Goal: Navigation & Orientation: Find specific page/section

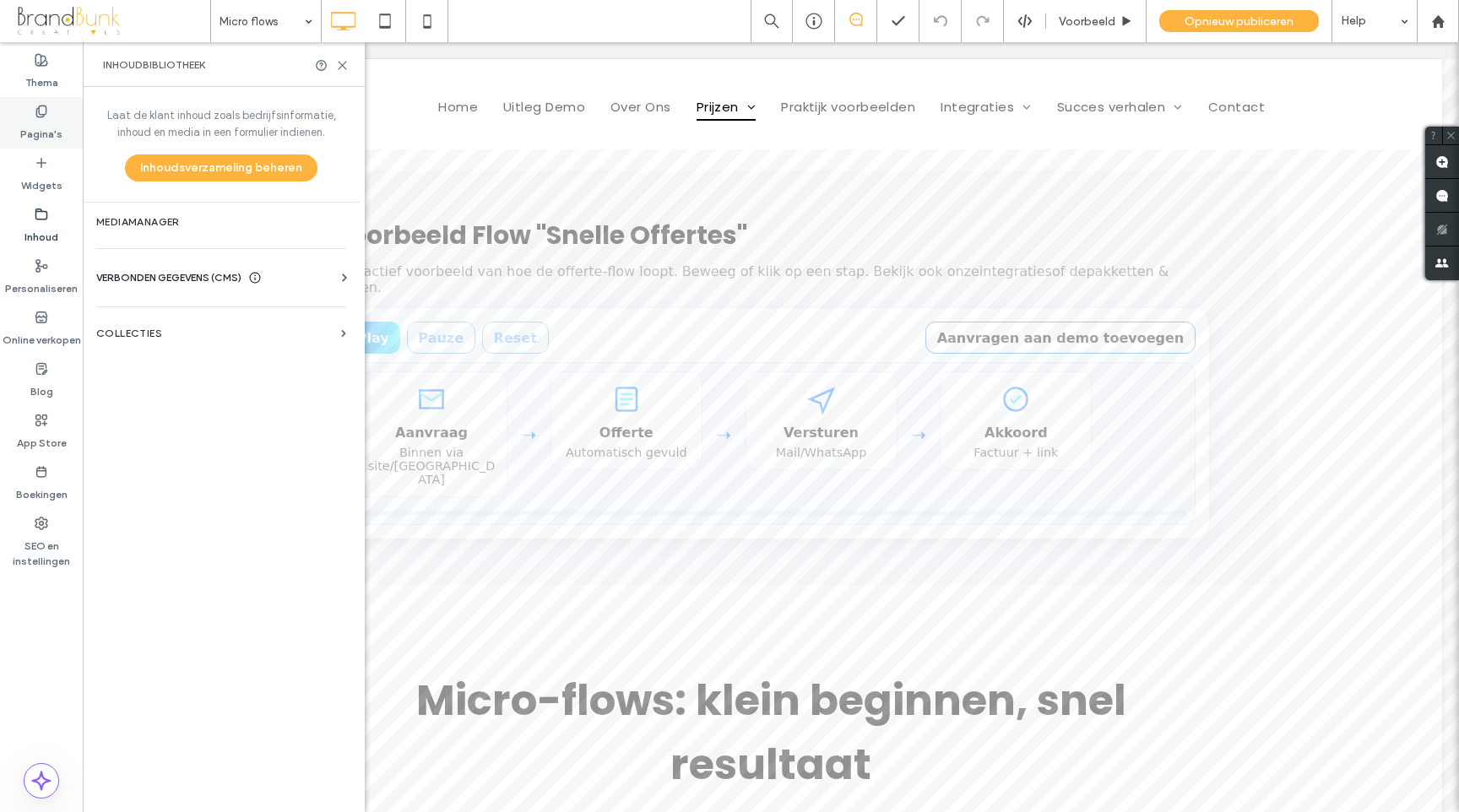
click at [45, 131] on label "Pagina's" at bounding box center [41, 130] width 42 height 24
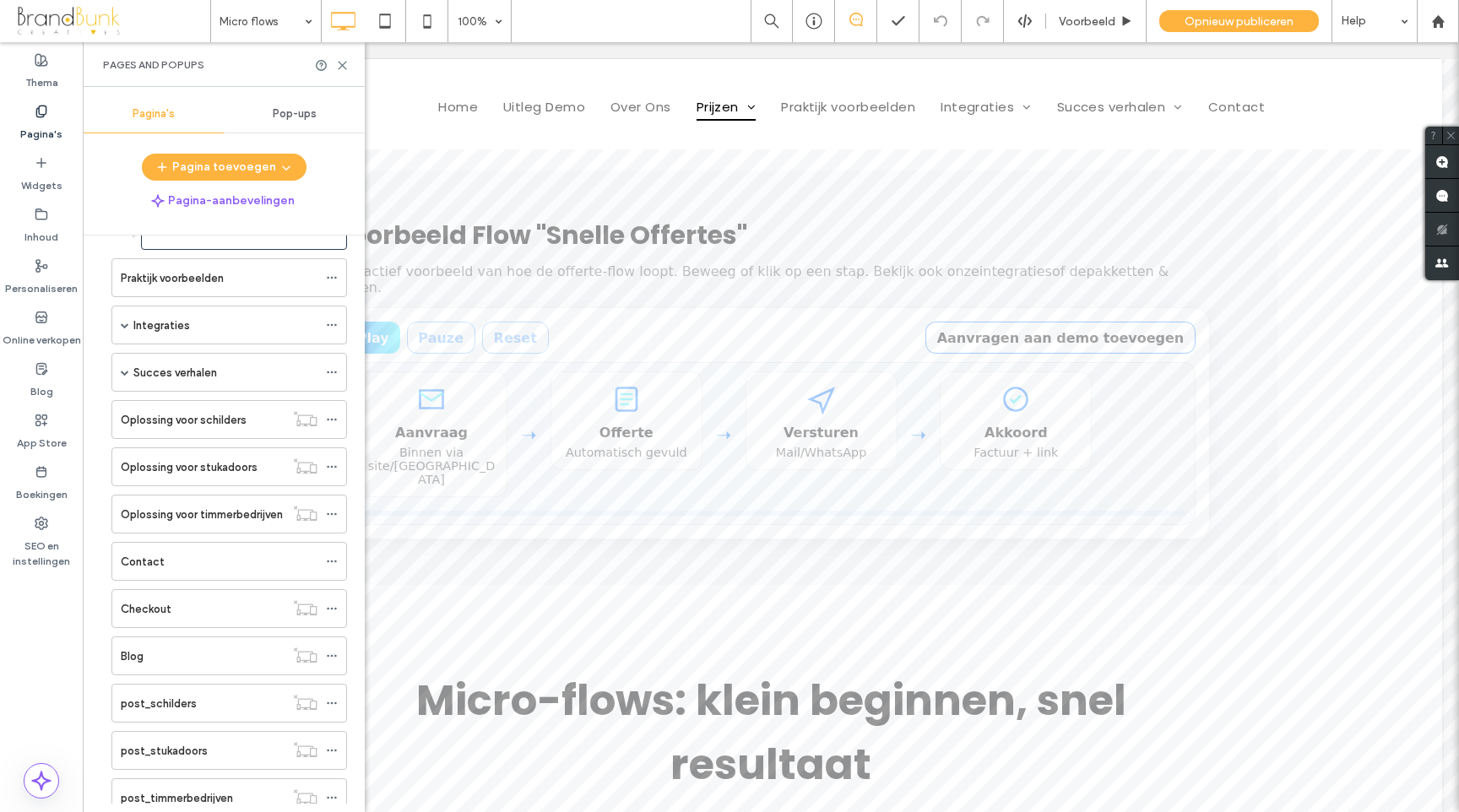
scroll to position [232, 0]
click at [329, 424] on icon at bounding box center [332, 422] width 12 height 12
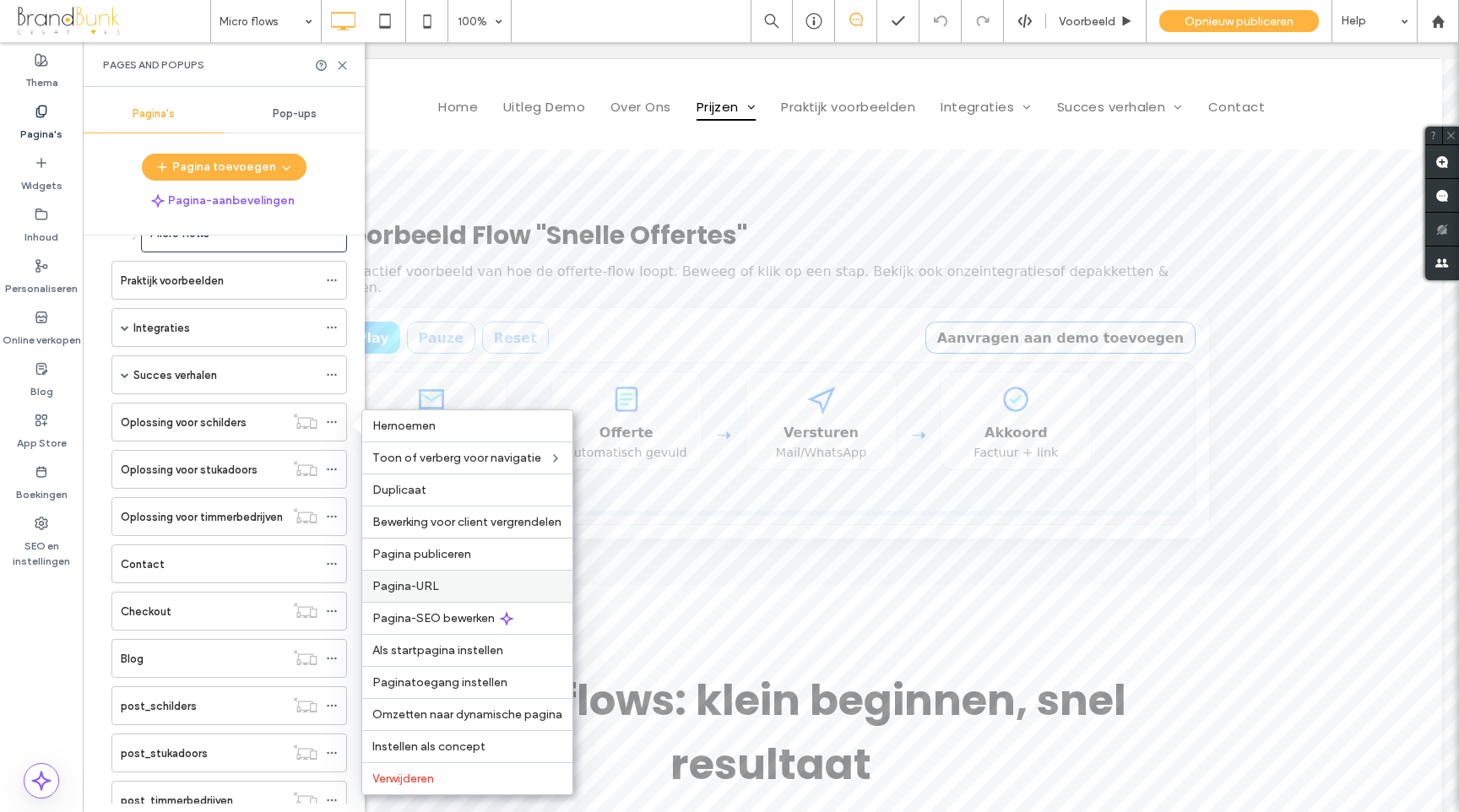
click at [425, 585] on span "Pagina-URL" at bounding box center [405, 586] width 66 height 14
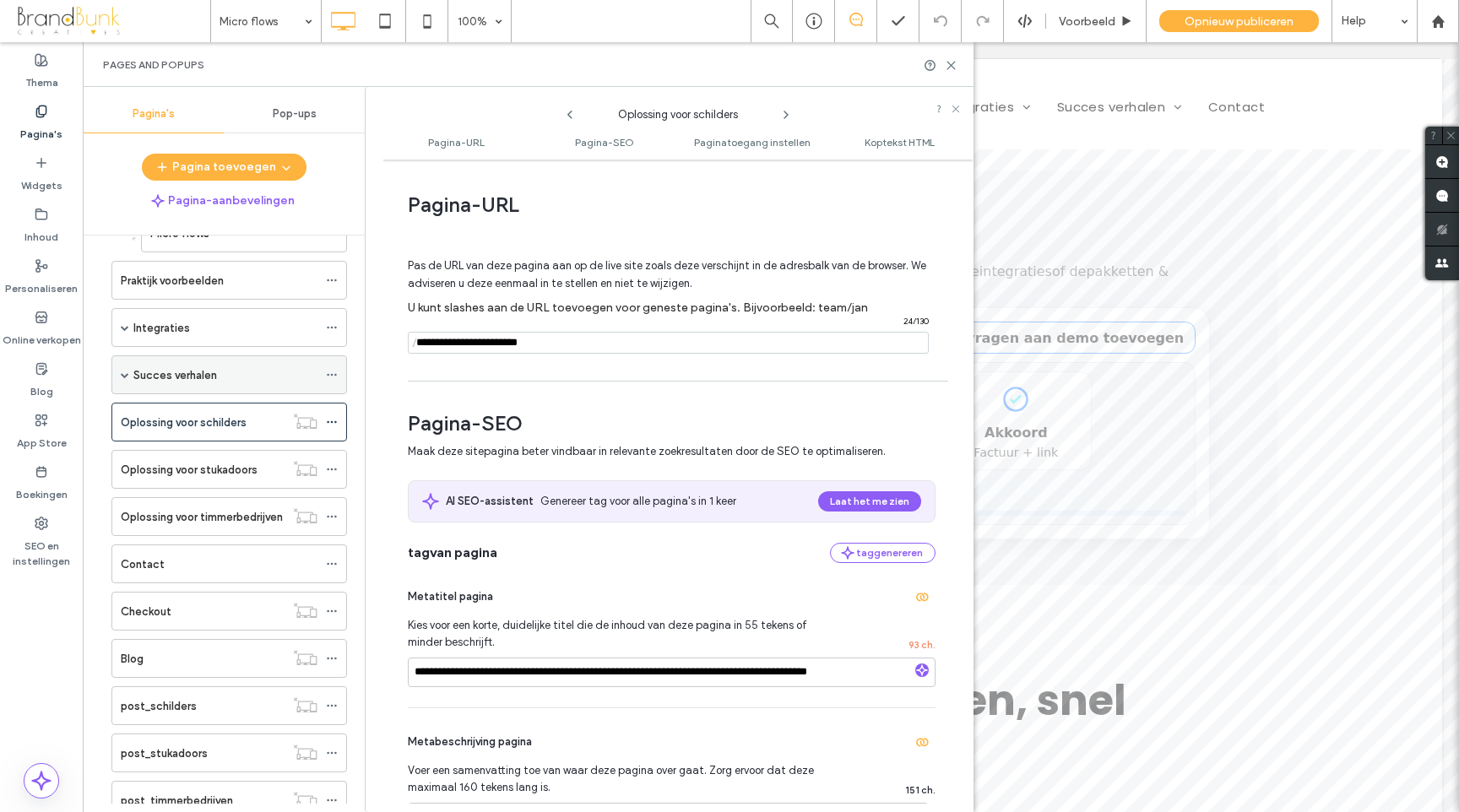
click at [127, 378] on span at bounding box center [125, 375] width 9 height 9
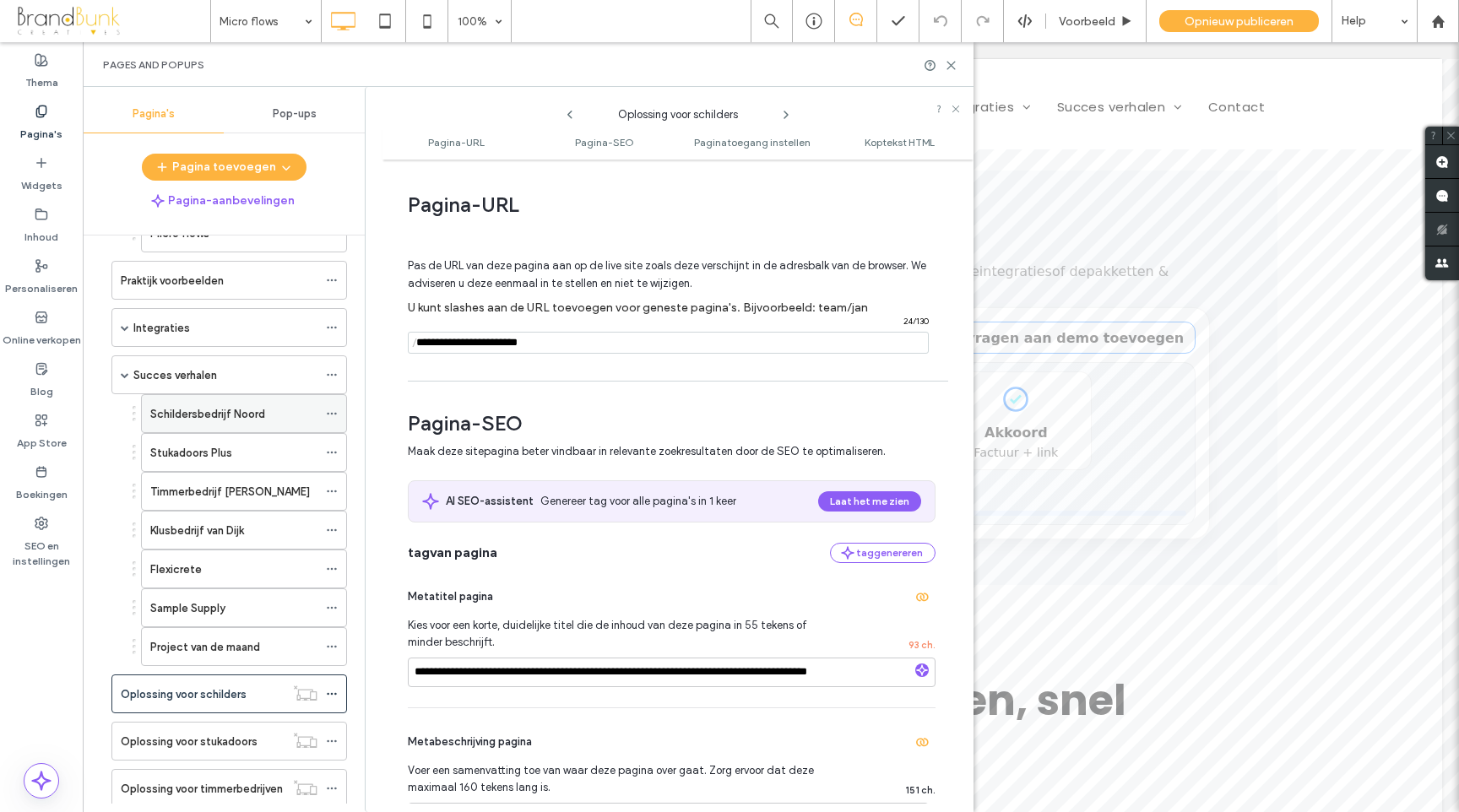
click at [189, 411] on label "Schildersbedrijf Noord" at bounding box center [207, 413] width 114 height 30
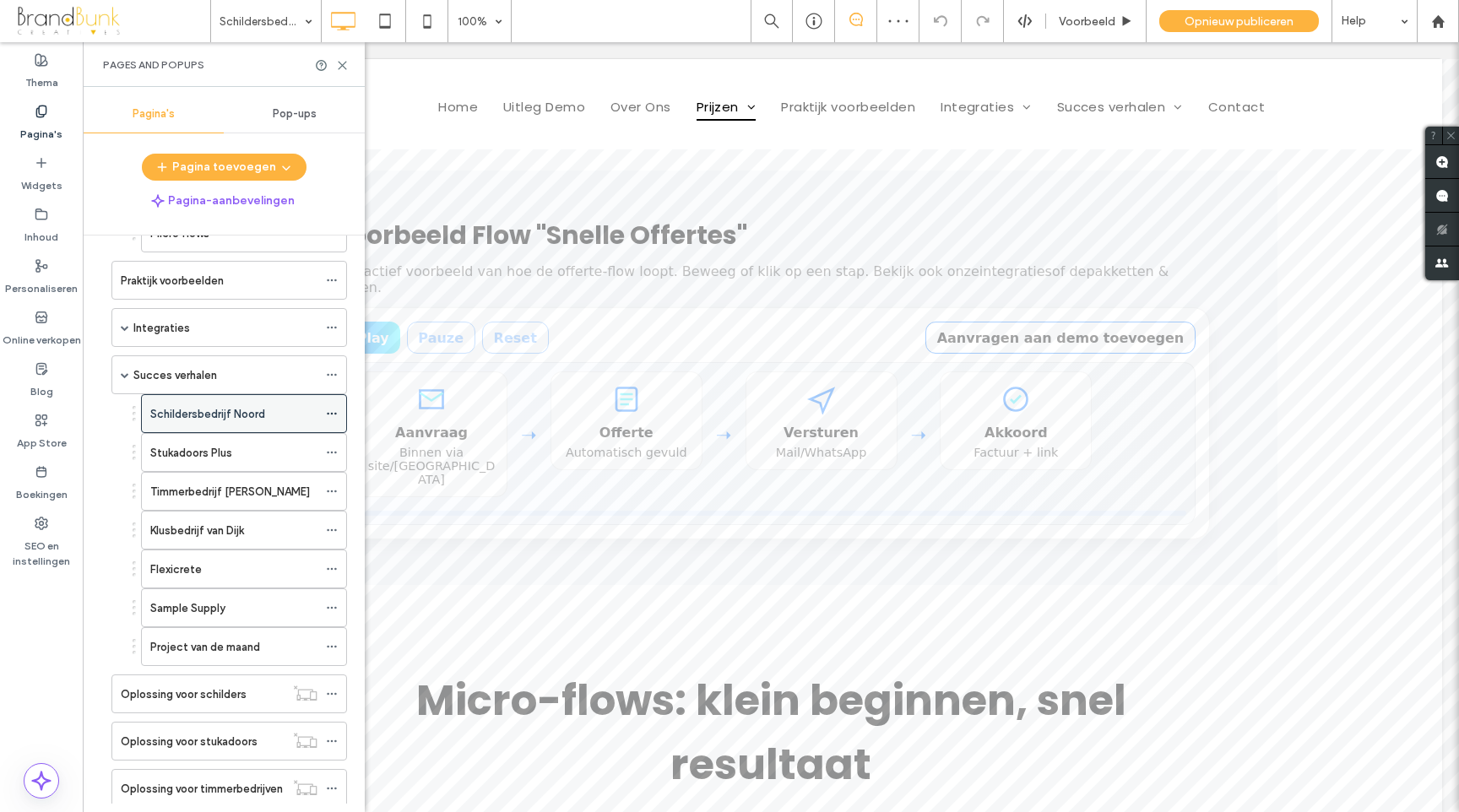
click at [330, 415] on icon at bounding box center [332, 413] width 12 height 12
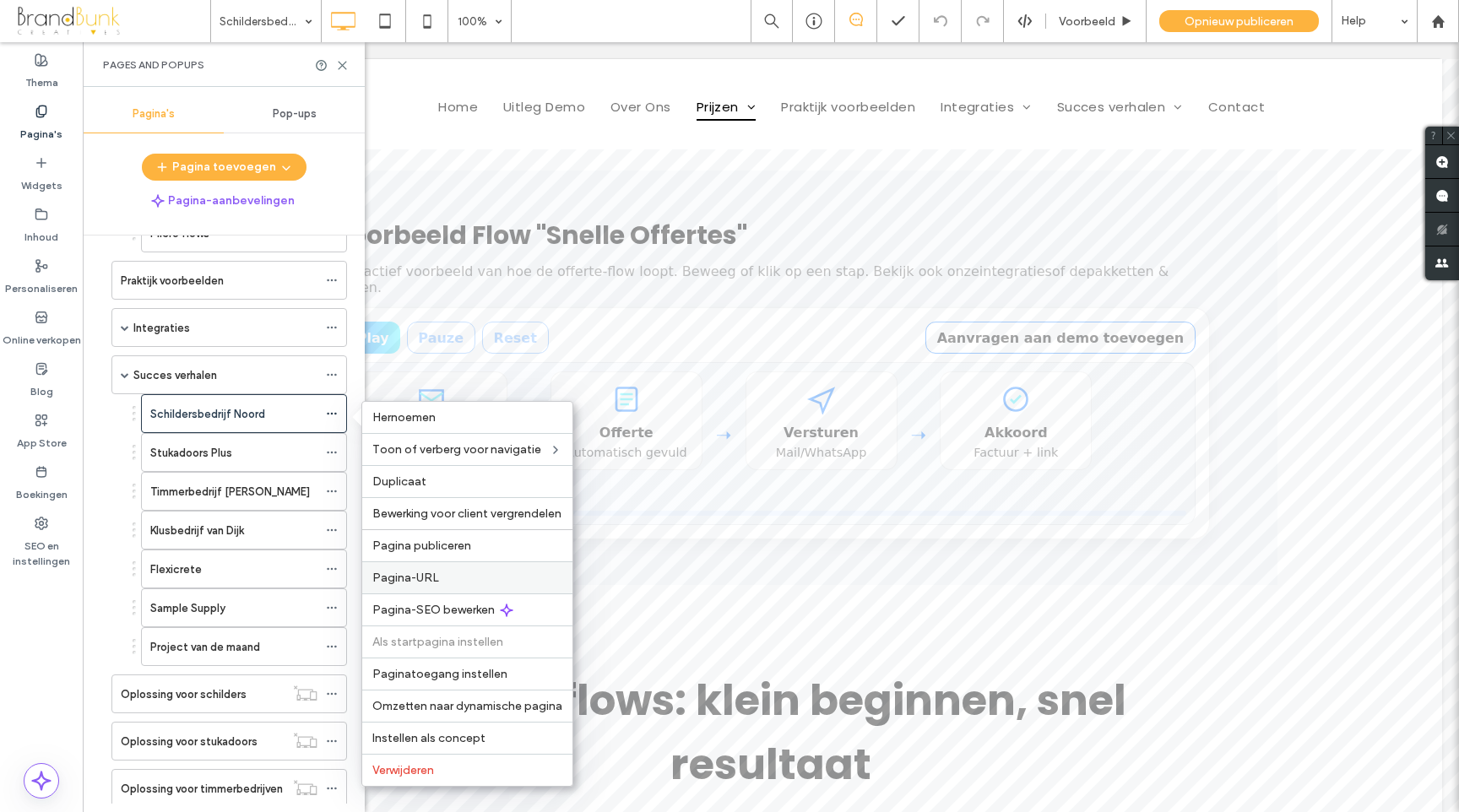
click at [435, 571] on span "Pagina-URL" at bounding box center [405, 578] width 66 height 14
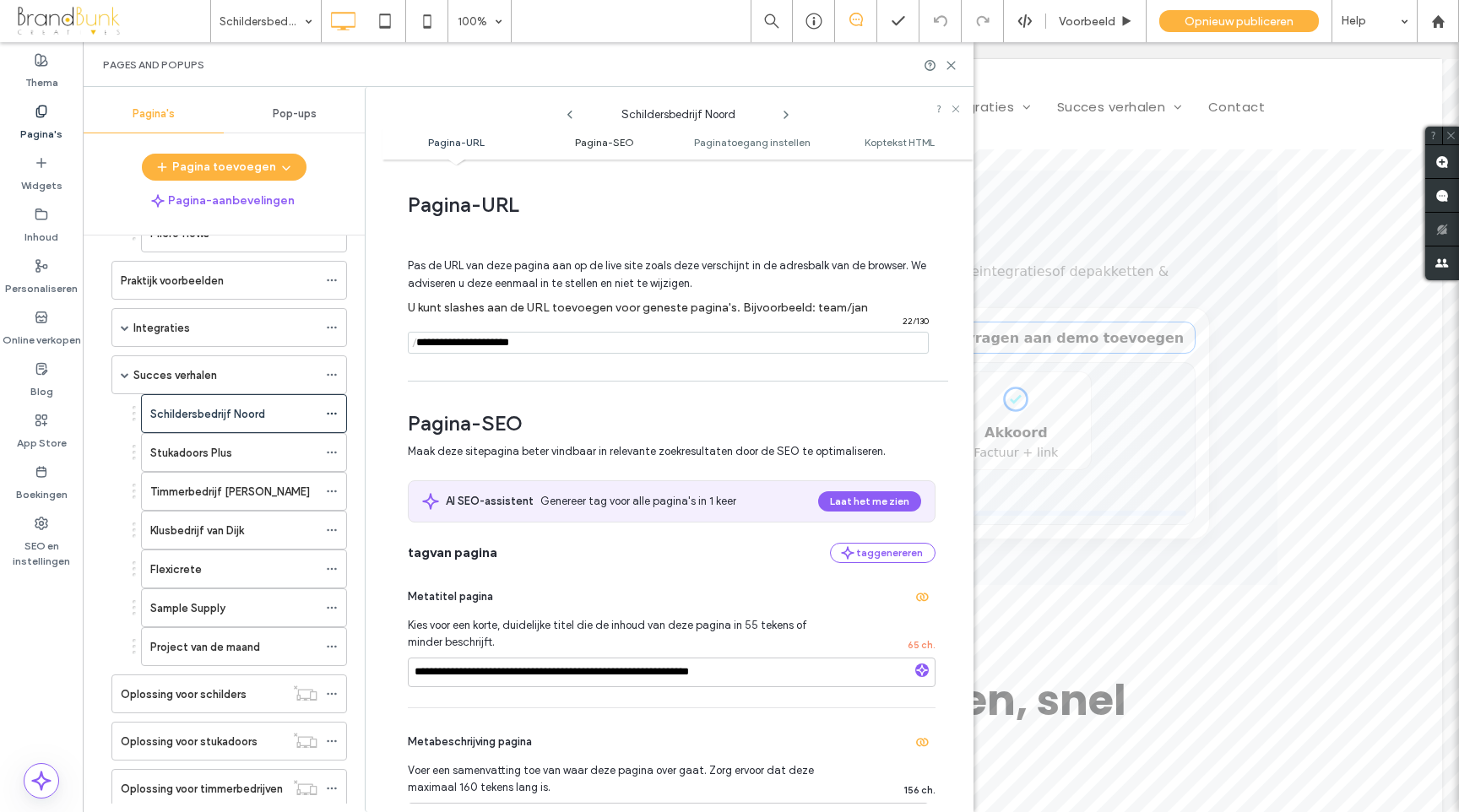
click at [601, 146] on span "Pagina-SEO" at bounding box center [604, 141] width 59 height 12
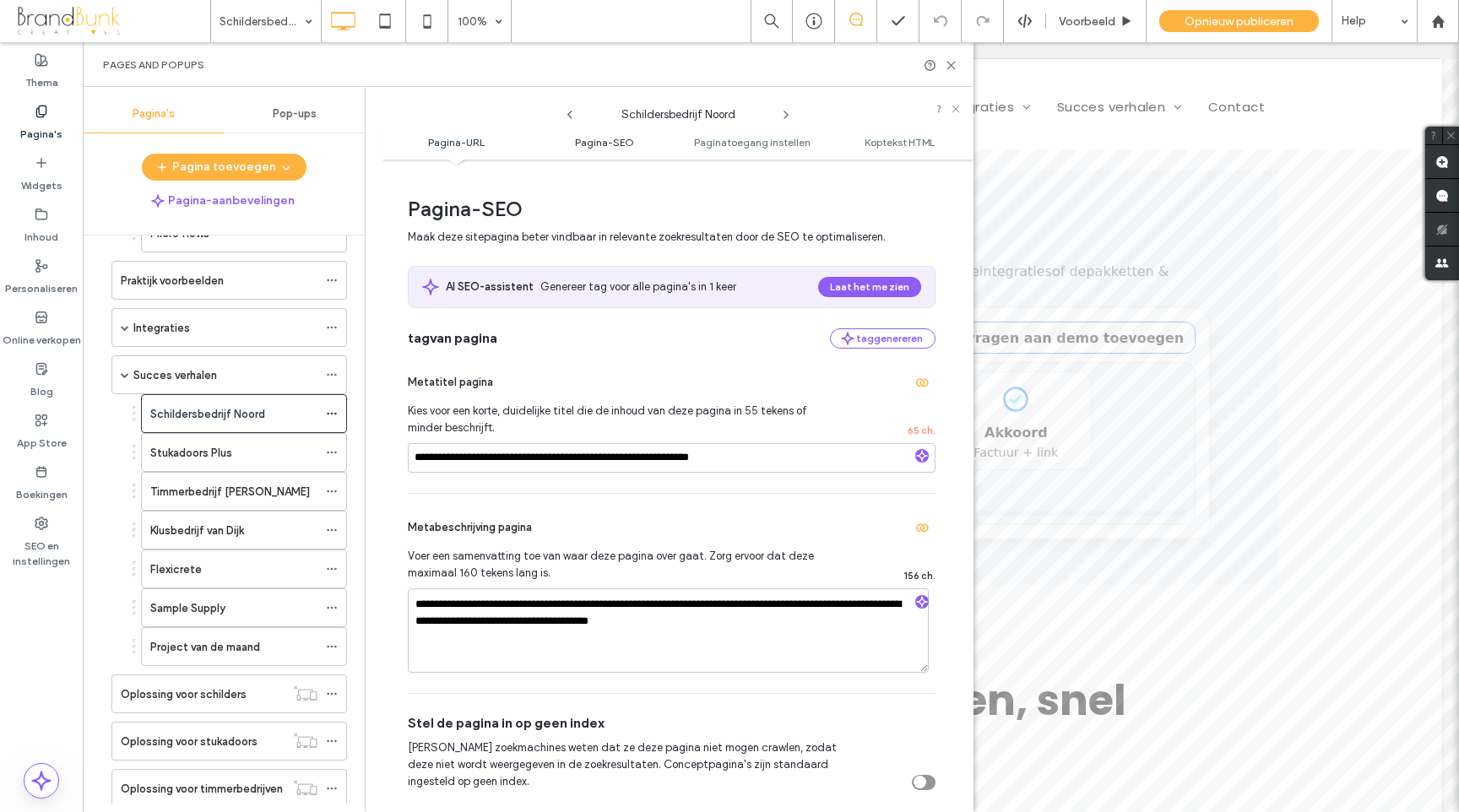
scroll to position [224, 0]
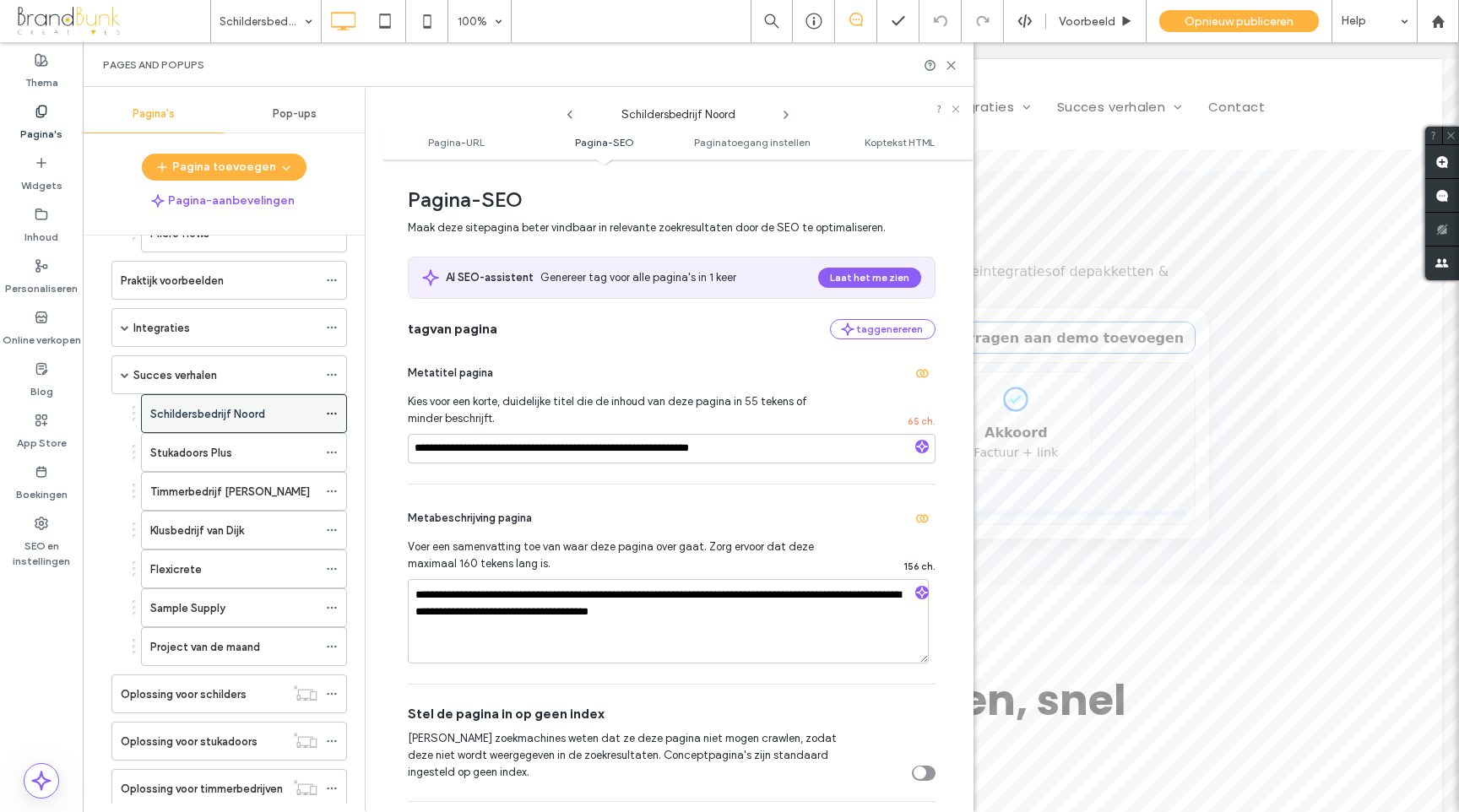
click at [330, 413] on icon at bounding box center [332, 413] width 12 height 12
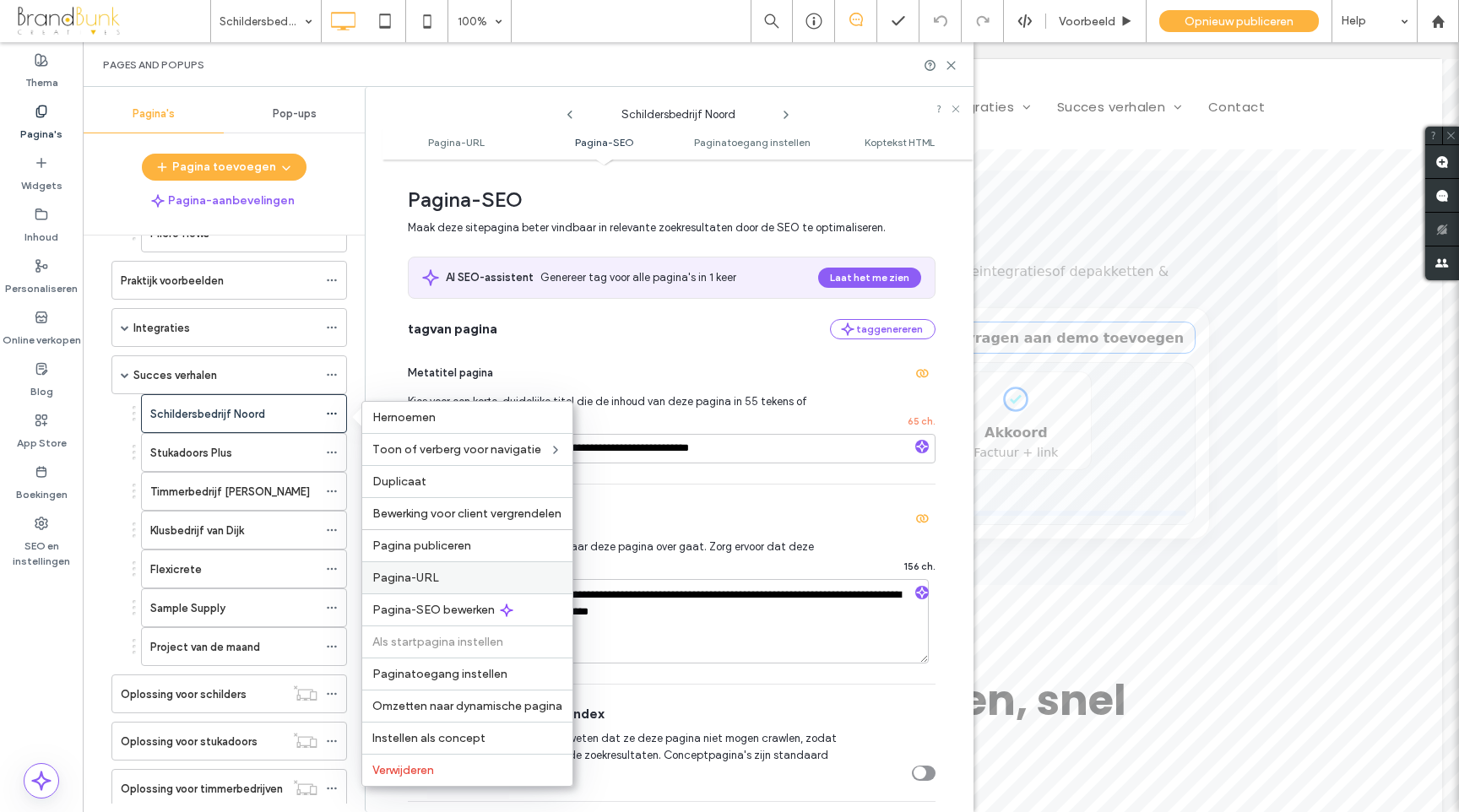
click at [427, 578] on span "Pagina-URL" at bounding box center [405, 578] width 66 height 14
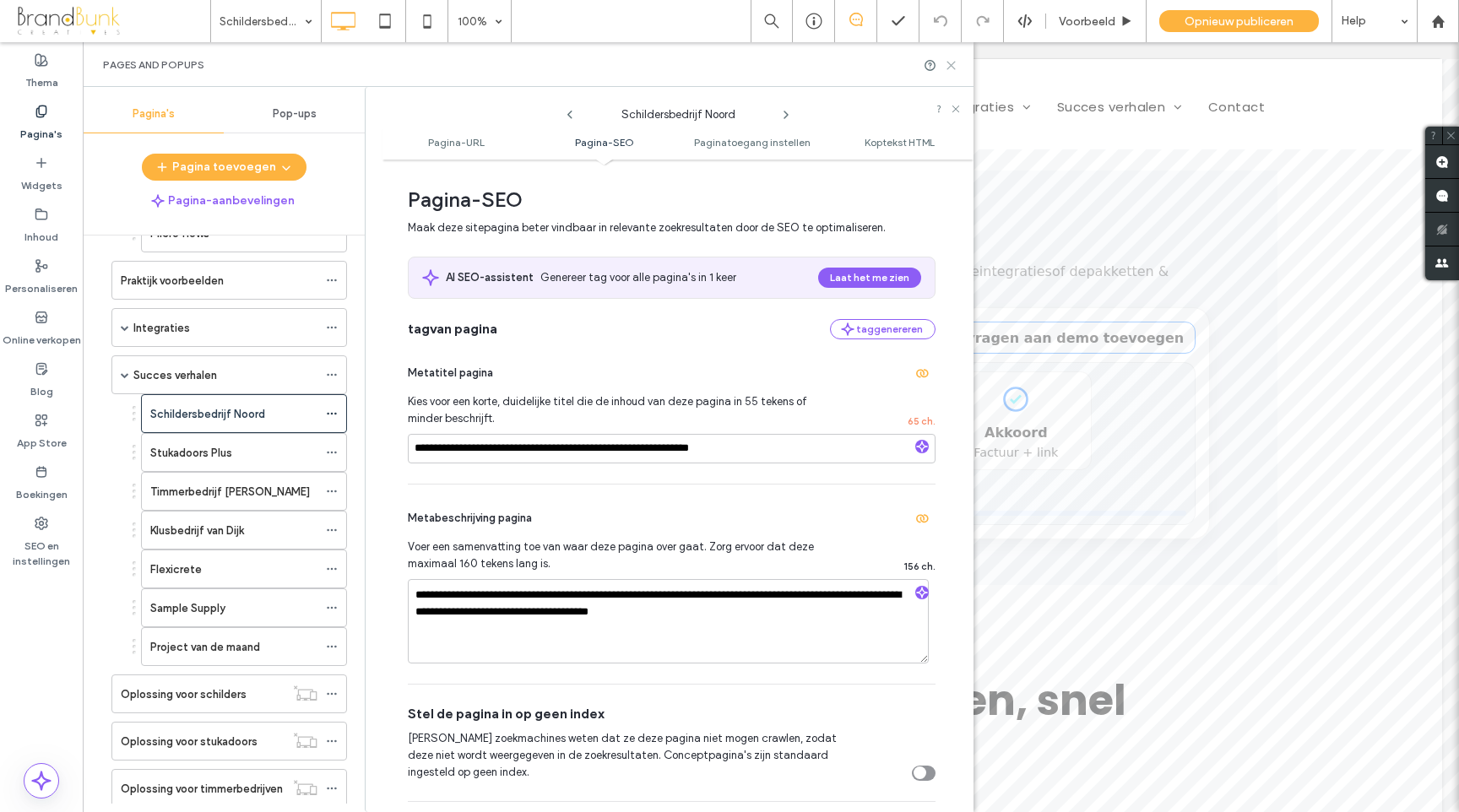
click at [950, 65] on use at bounding box center [952, 65] width 8 height 8
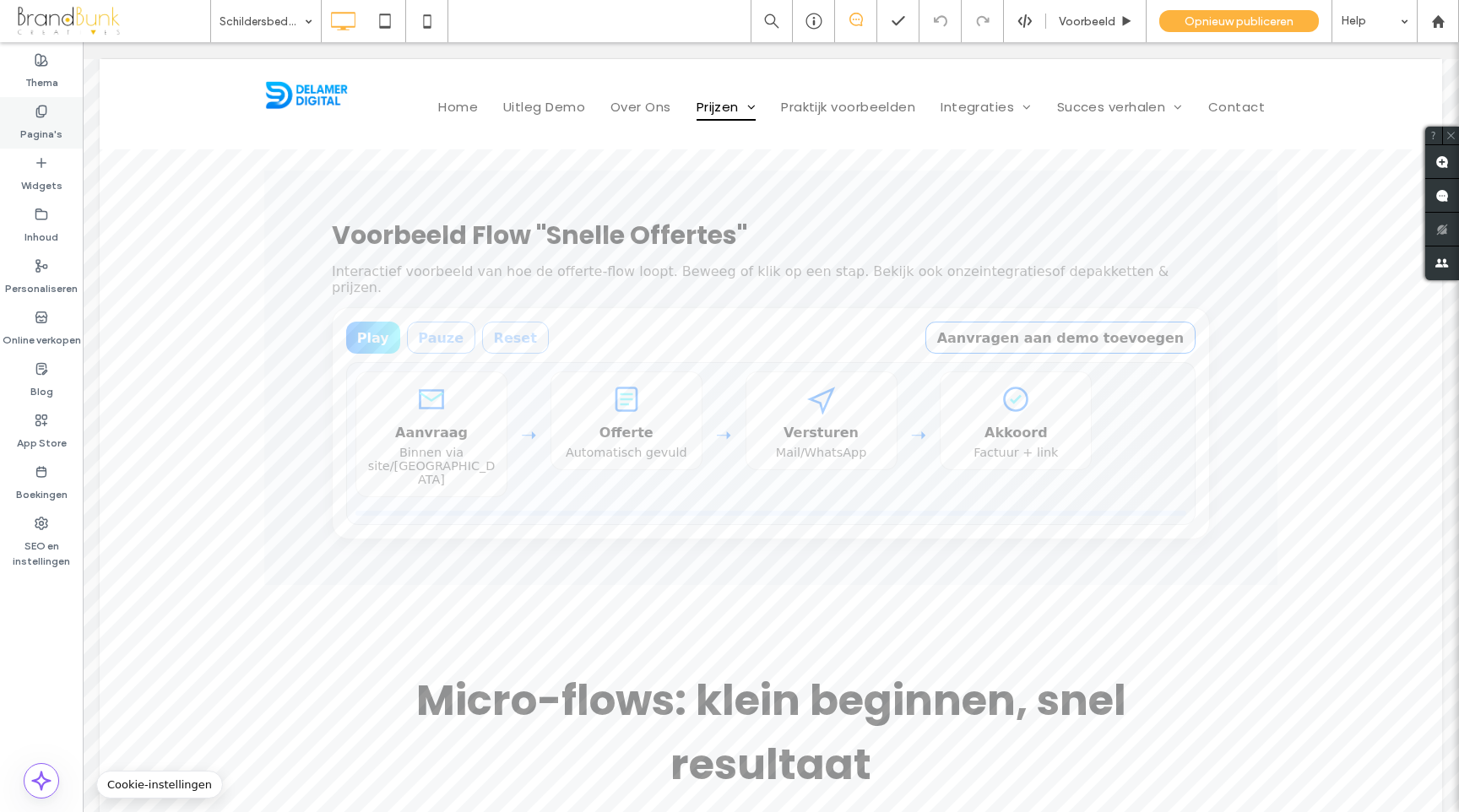
click at [39, 137] on label "Pagina's" at bounding box center [41, 130] width 42 height 24
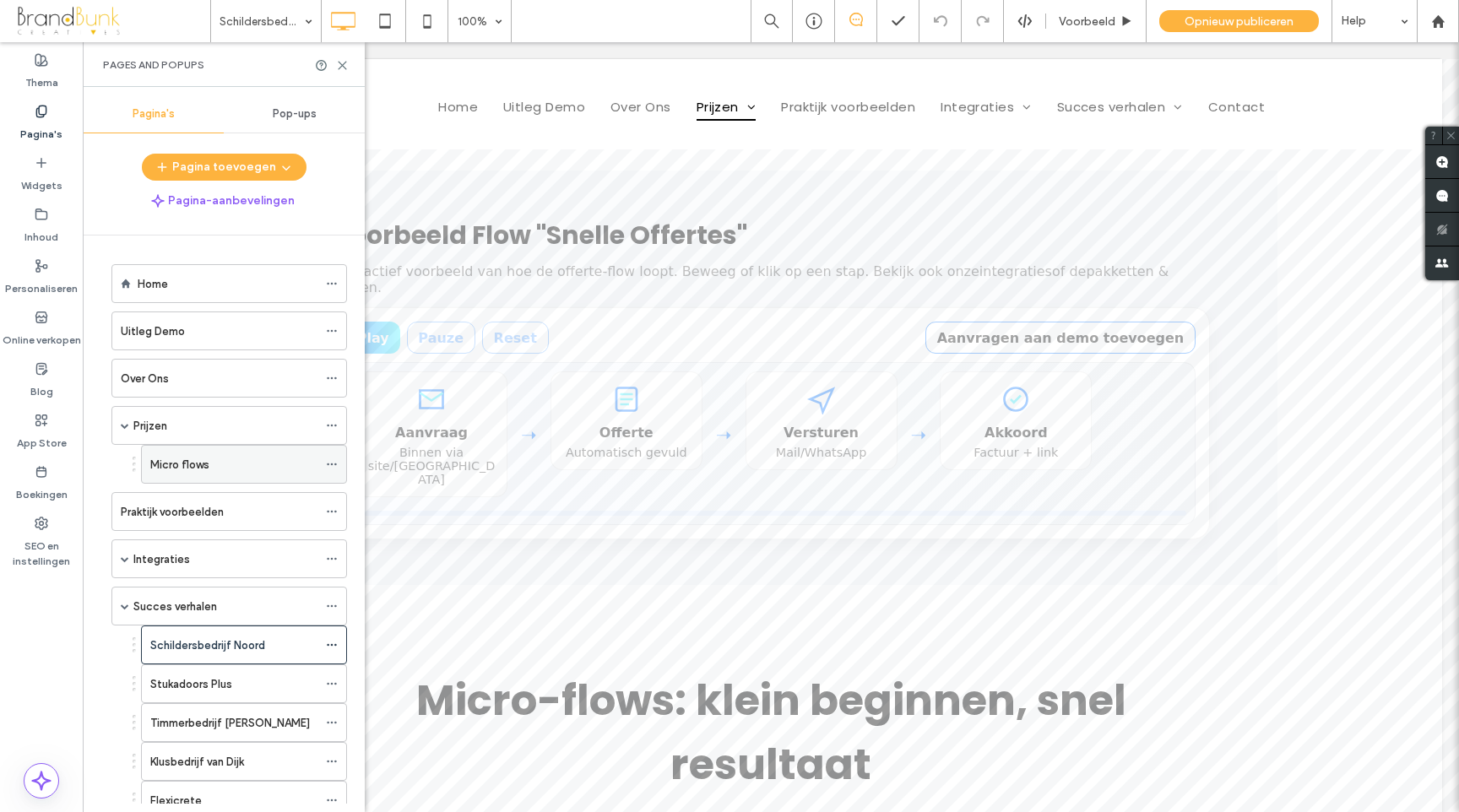
click at [191, 475] on div "Micro flows" at bounding box center [234, 464] width 167 height 37
